Goal: Information Seeking & Learning: Learn about a topic

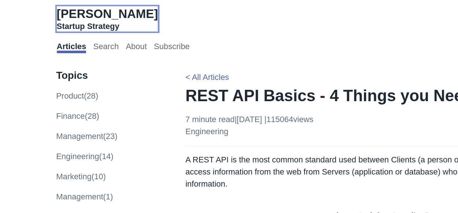
click at [77, 9] on span "[PERSON_NAME]" at bounding box center [78, 13] width 74 height 10
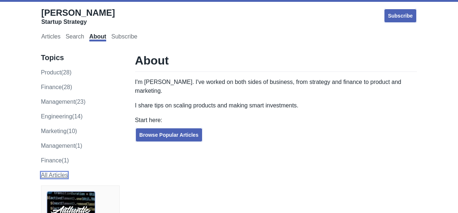
click at [55, 173] on link "All Articles" at bounding box center [54, 175] width 27 height 6
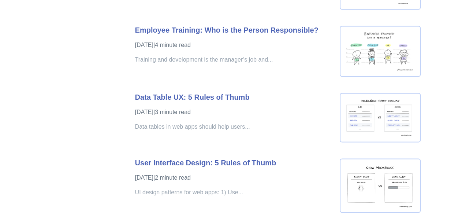
scroll to position [2441, 0]
